Goal: Task Accomplishment & Management: Manage account settings

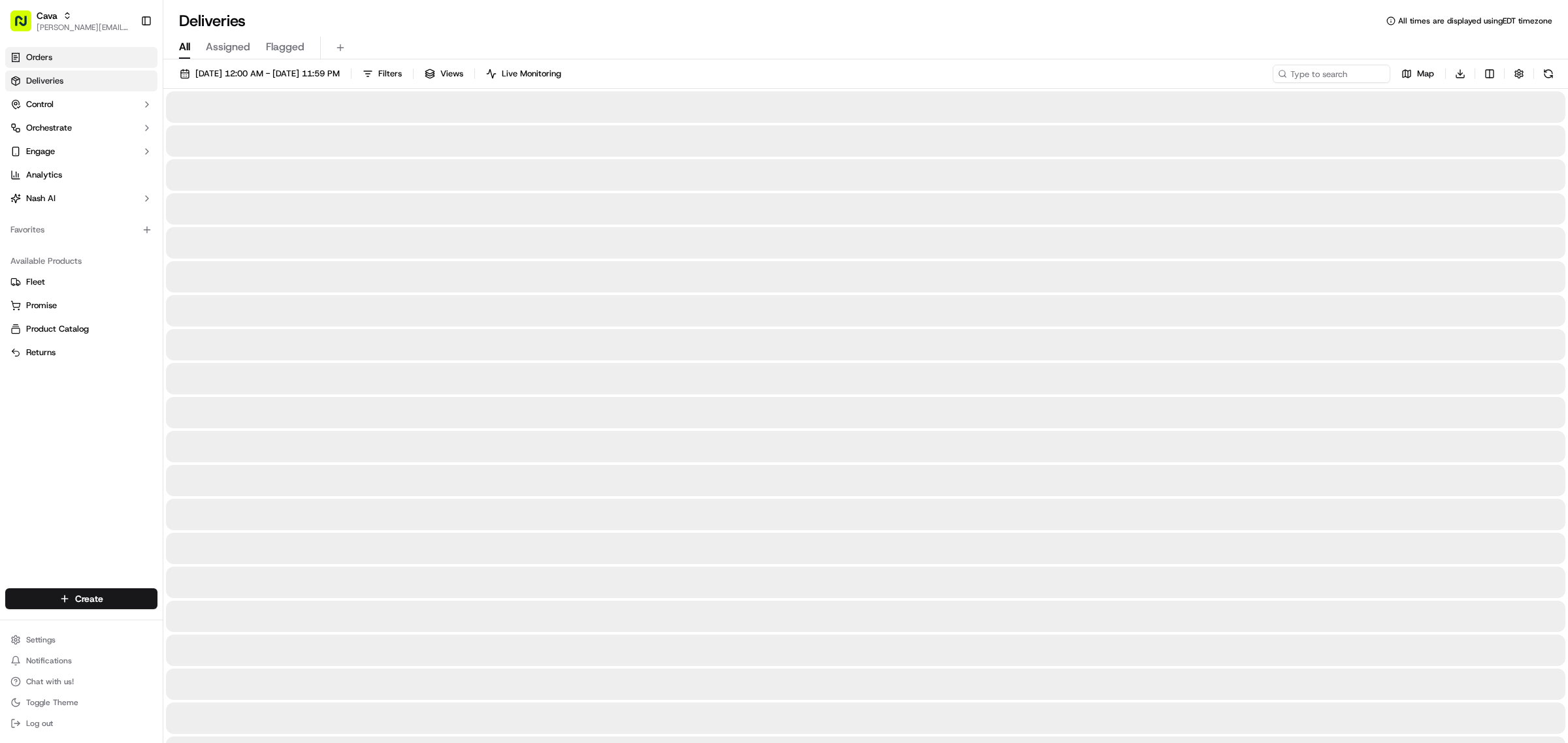
click at [59, 50] on link "Orders" at bounding box center [81, 58] width 152 height 21
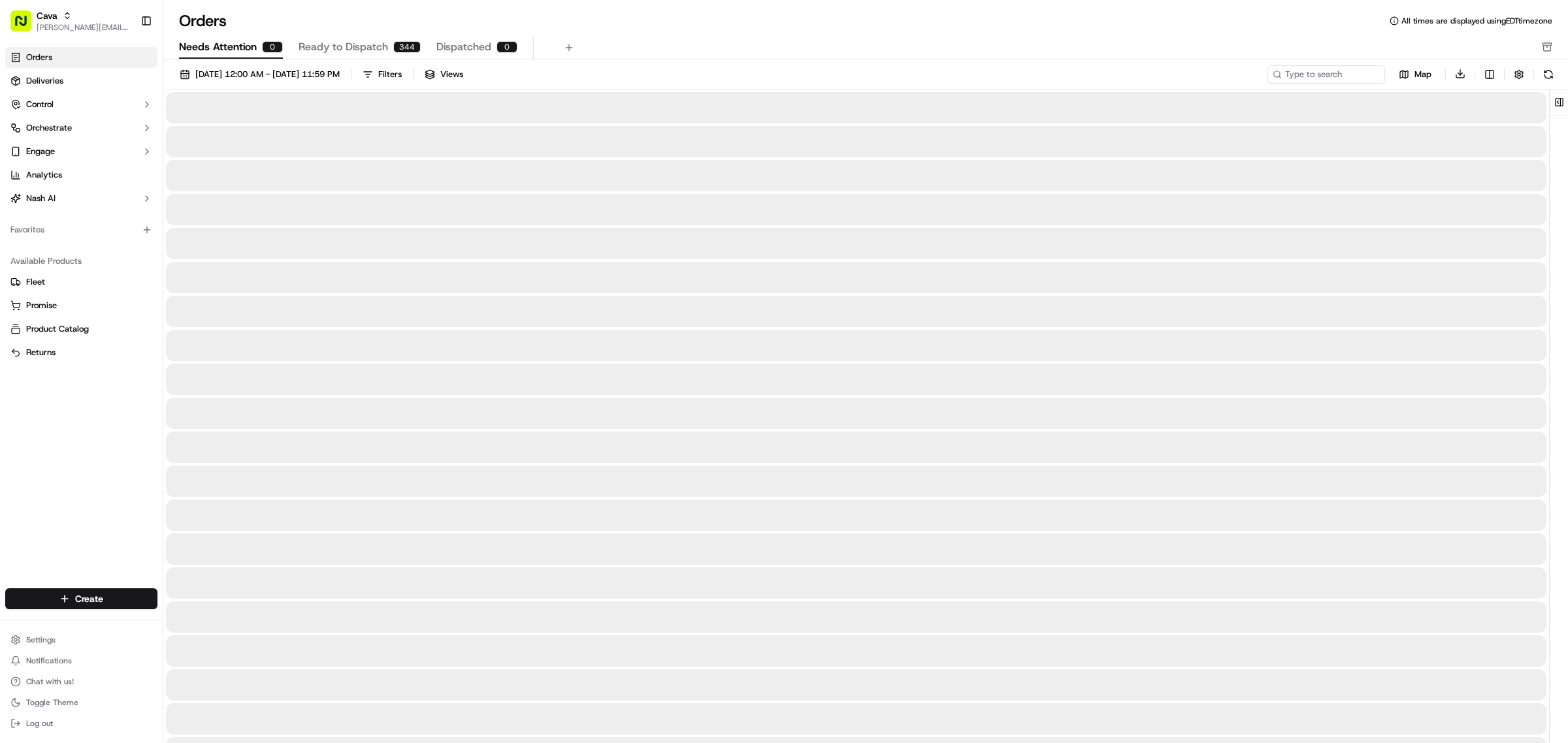
click at [203, 52] on span "Needs Attention" at bounding box center [218, 47] width 78 height 16
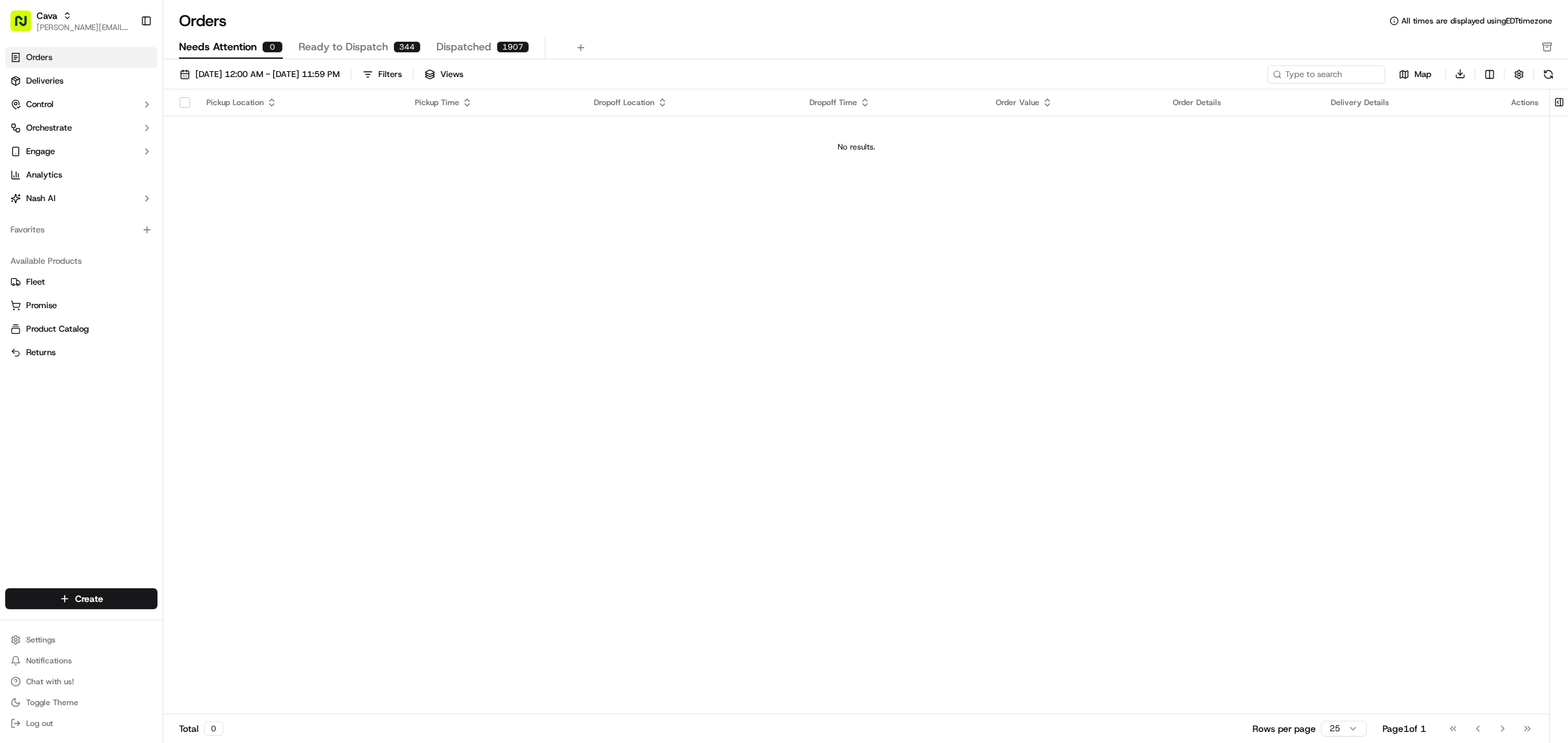
drag, startPoint x: 333, startPoint y: 162, endPoint x: 801, endPoint y: 53, distance: 480.5
click at [334, 162] on td "No results." at bounding box center [856, 147] width 1386 height 63
